Goal: Check status: Check status

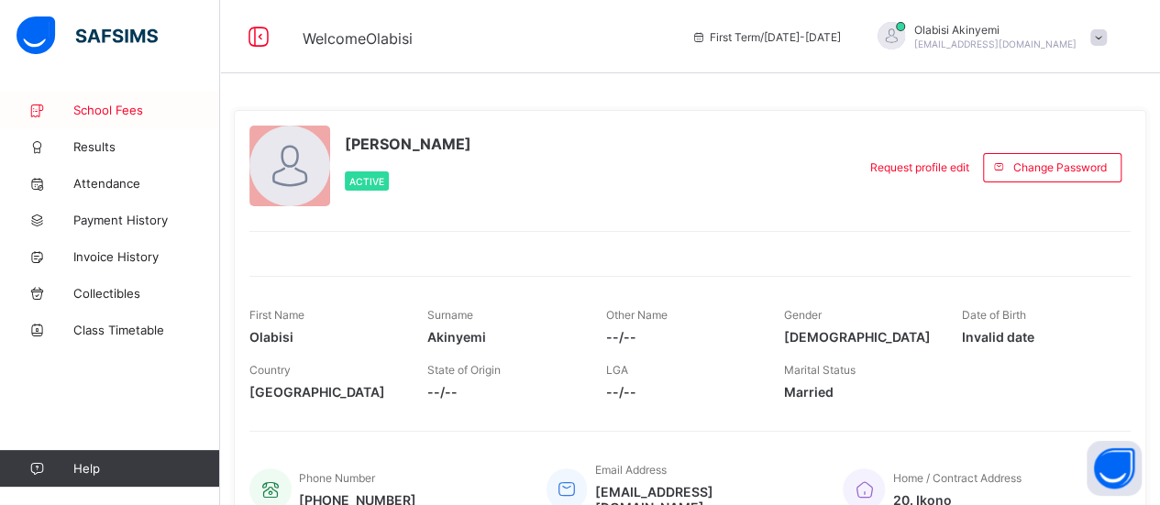
click at [126, 110] on span "School Fees" at bounding box center [146, 110] width 147 height 15
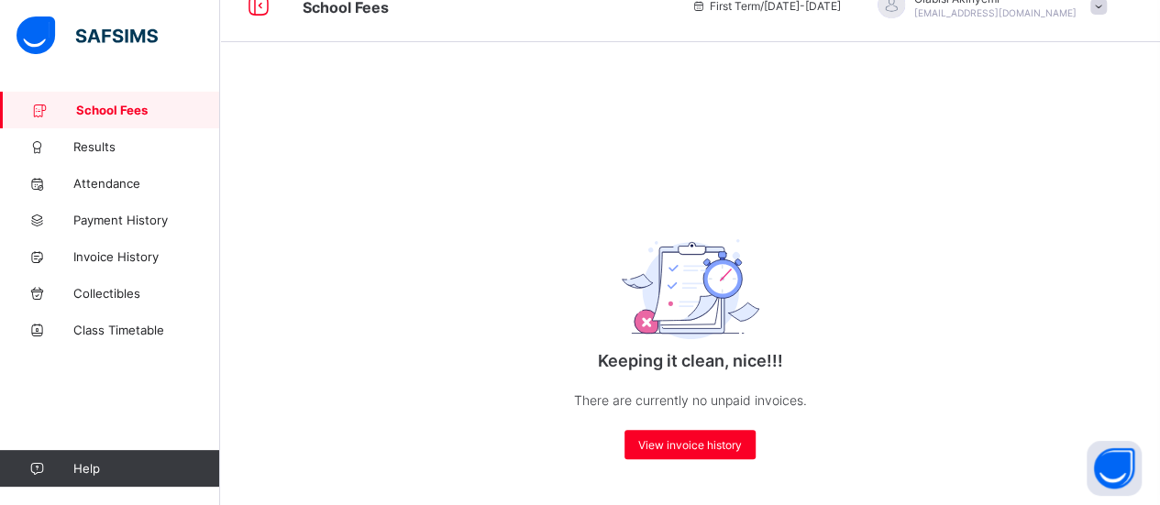
scroll to position [33, 0]
click at [723, 453] on div "View invoice history" at bounding box center [690, 444] width 131 height 29
click at [690, 455] on div "View invoice history" at bounding box center [690, 444] width 131 height 29
click at [704, 446] on span "View invoice history" at bounding box center [690, 445] width 104 height 14
click at [696, 459] on div "View invoice history" at bounding box center [690, 444] width 131 height 29
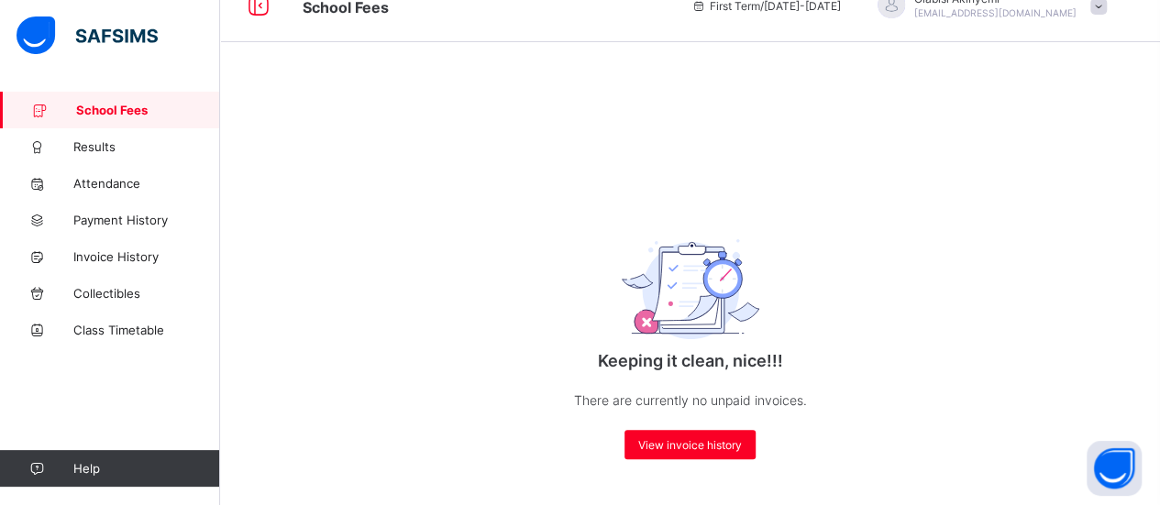
click at [758, 381] on div "Keeping it clean, nice!!! There are currently no unpaid invoices. View invoice …" at bounding box center [690, 333] width 367 height 289
click at [699, 449] on span "View invoice history" at bounding box center [690, 445] width 104 height 14
click at [94, 144] on span "Results" at bounding box center [146, 146] width 147 height 15
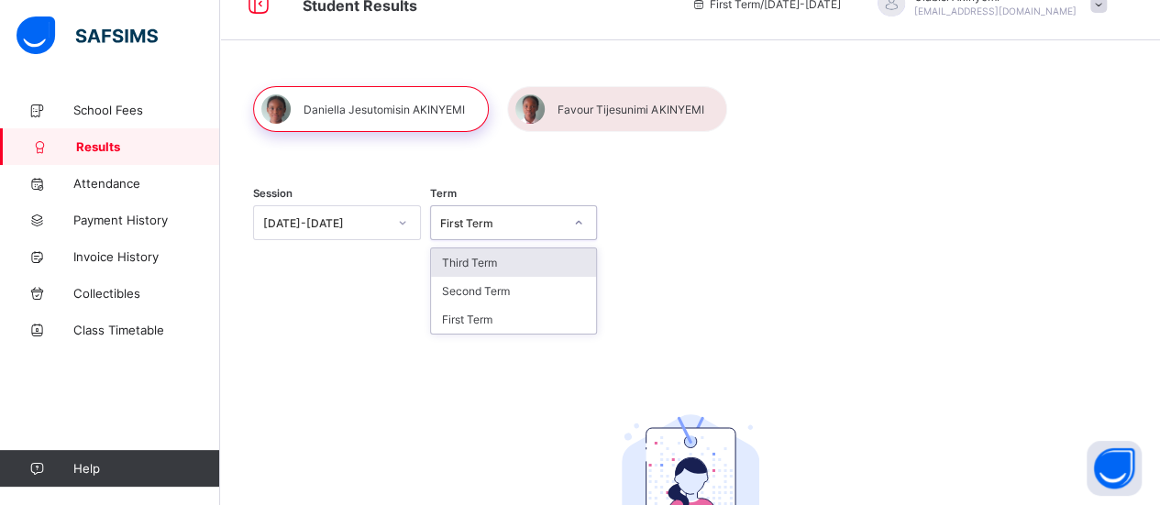
click at [520, 256] on div "Third Term" at bounding box center [514, 263] width 166 height 28
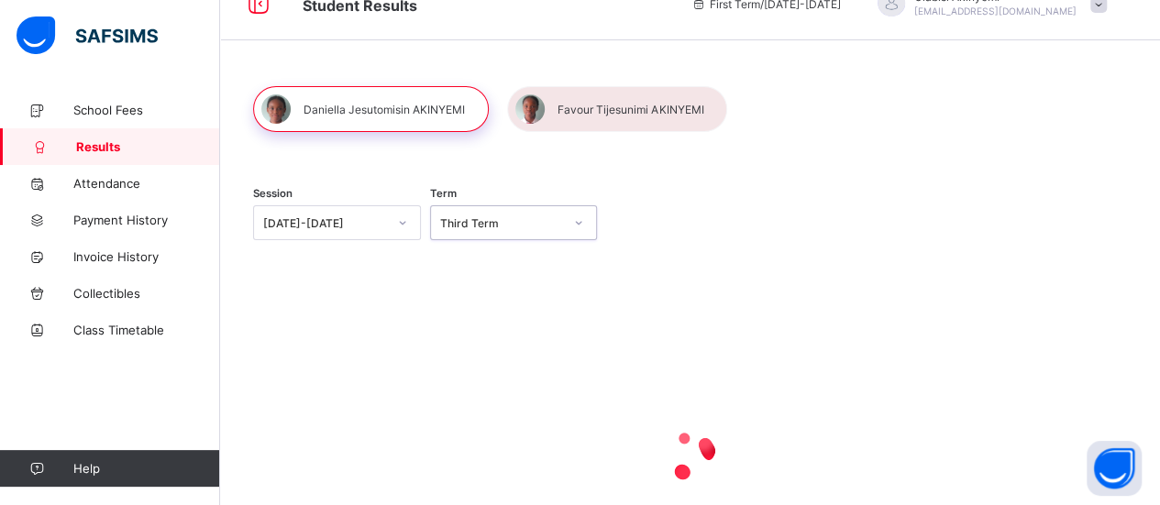
click at [742, 459] on div at bounding box center [690, 455] width 874 height 73
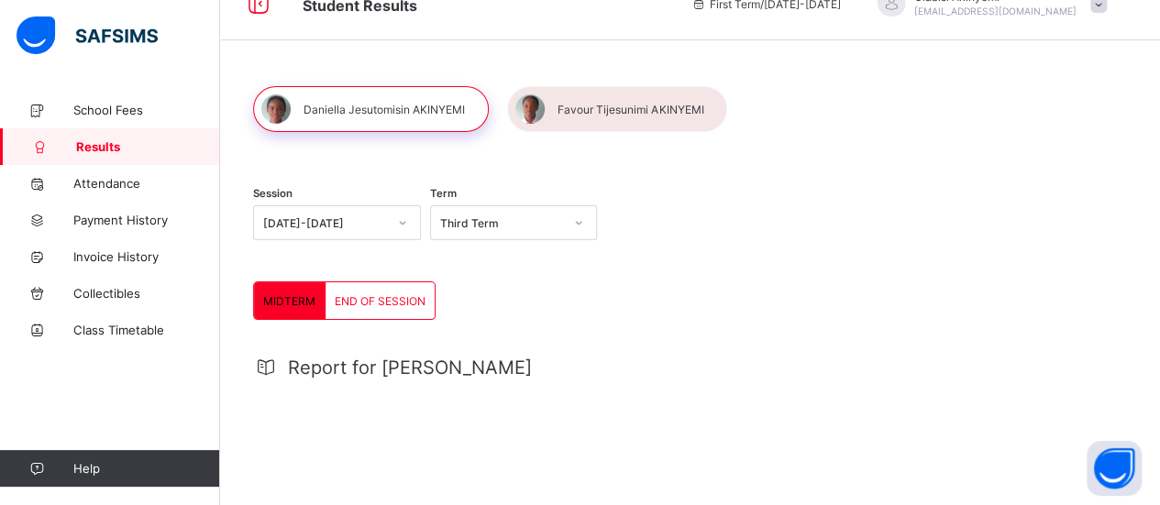
click at [404, 306] on div "END OF SESSION" at bounding box center [380, 301] width 109 height 37
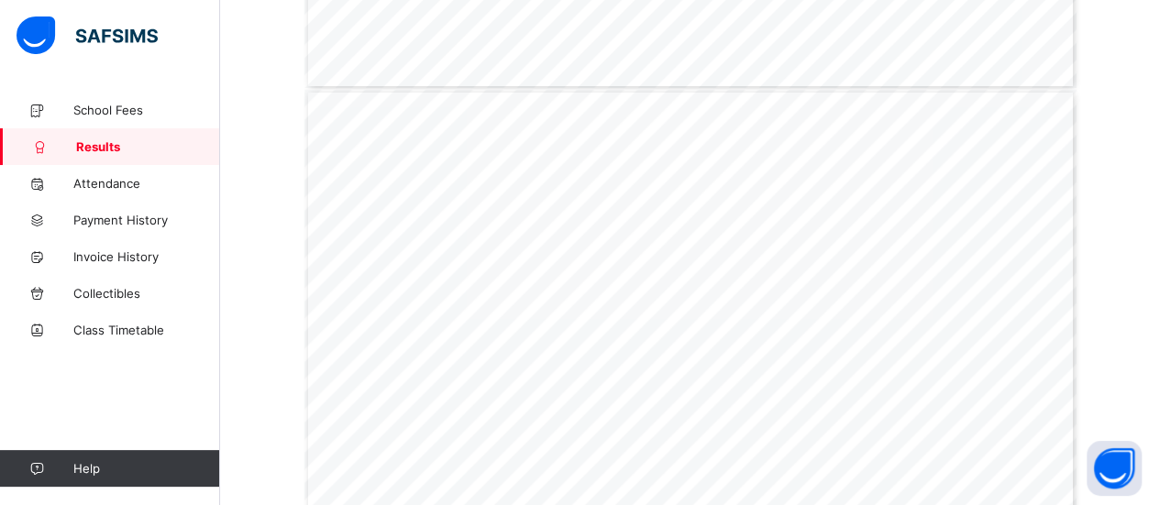
scroll to position [1803, 0]
click at [108, 105] on span "School Fees" at bounding box center [146, 110] width 147 height 15
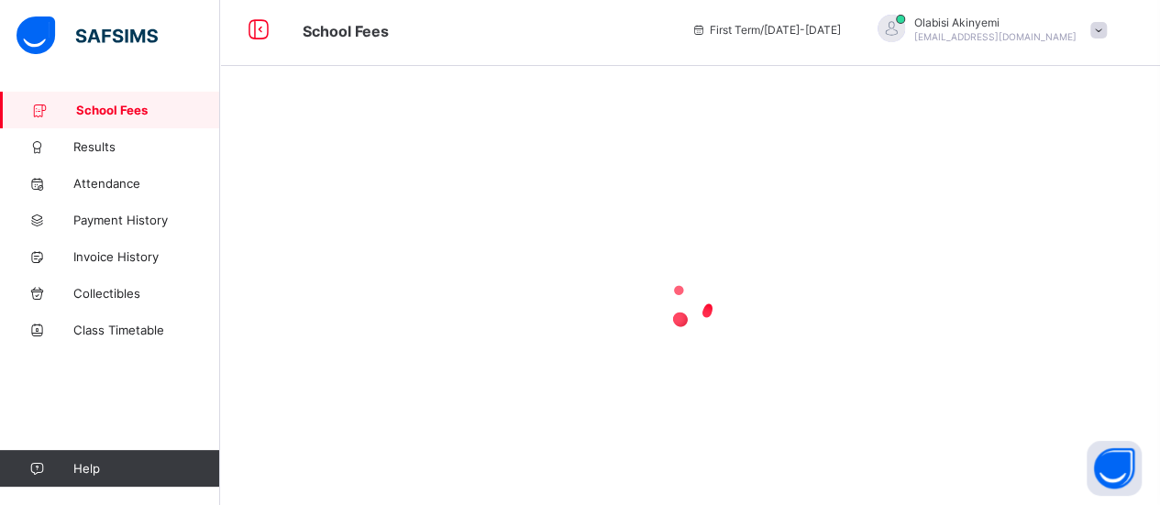
scroll to position [33, 0]
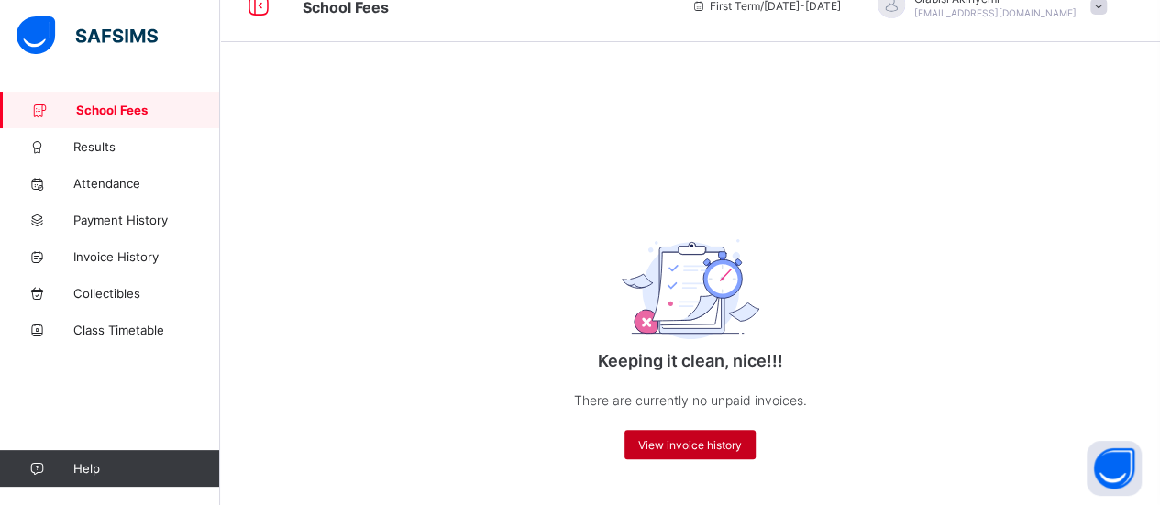
click at [721, 432] on div "View invoice history" at bounding box center [690, 444] width 131 height 29
click at [694, 446] on span "View invoice history" at bounding box center [690, 445] width 104 height 14
click at [704, 448] on span "View invoice history" at bounding box center [690, 445] width 104 height 14
click at [715, 448] on span "View invoice history" at bounding box center [690, 445] width 104 height 14
click at [94, 143] on span "Results" at bounding box center [146, 146] width 147 height 15
